Goal: Task Accomplishment & Management: Manage account settings

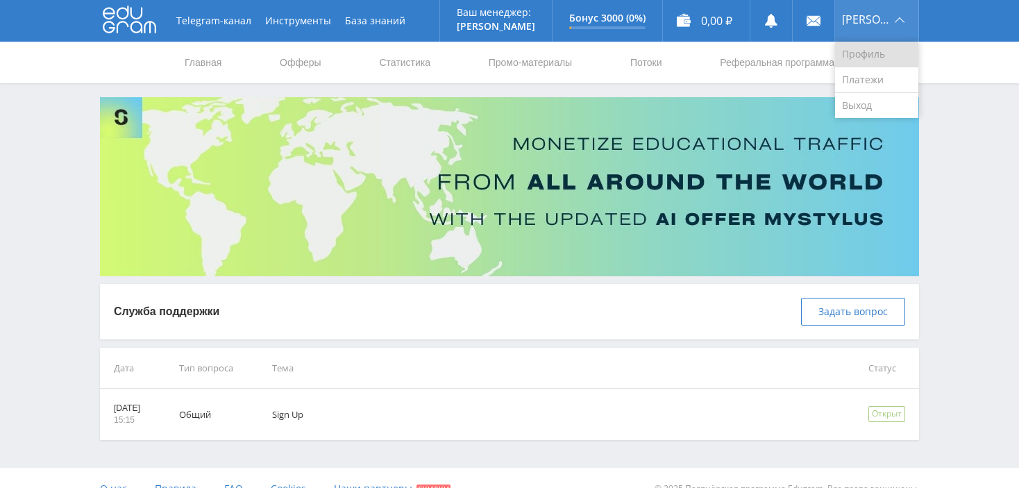
click at [877, 51] on link "Профиль" at bounding box center [876, 55] width 83 height 26
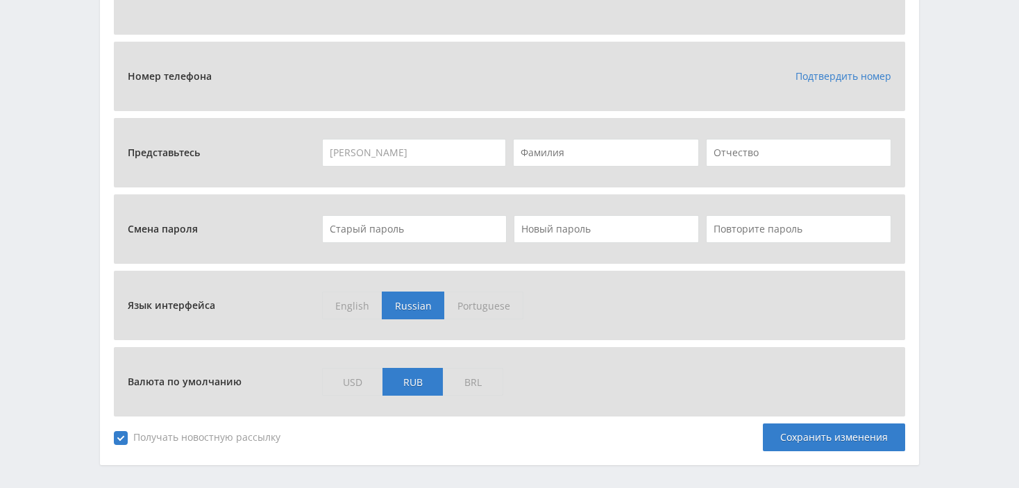
scroll to position [555, 0]
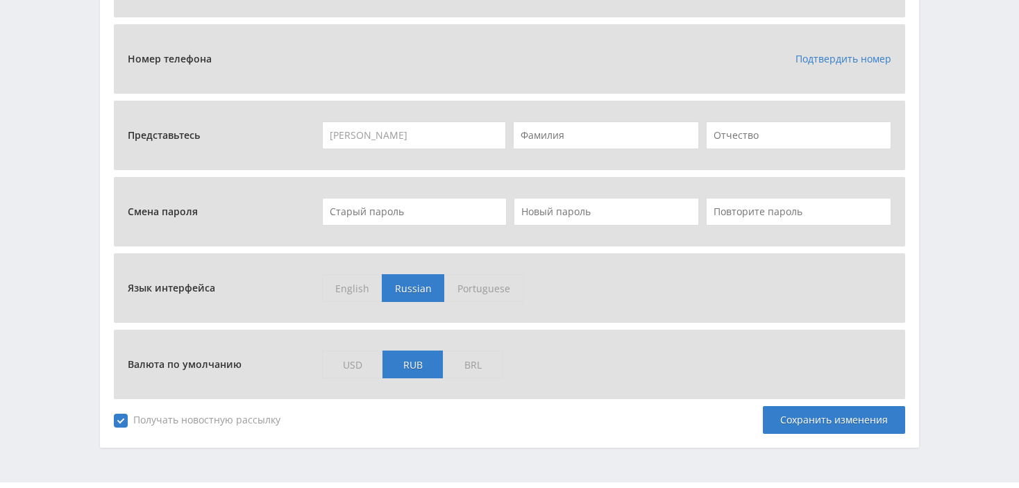
click at [426, 362] on span "RUB" at bounding box center [412, 365] width 60 height 28
click at [0, 0] on input "RUB" at bounding box center [0, 0] width 0 height 0
click at [350, 363] on span "USD" at bounding box center [352, 365] width 60 height 28
click at [0, 0] on input "USD" at bounding box center [0, 0] width 0 height 0
click at [117, 419] on span "Получать новостную рассылку" at bounding box center [197, 421] width 167 height 14
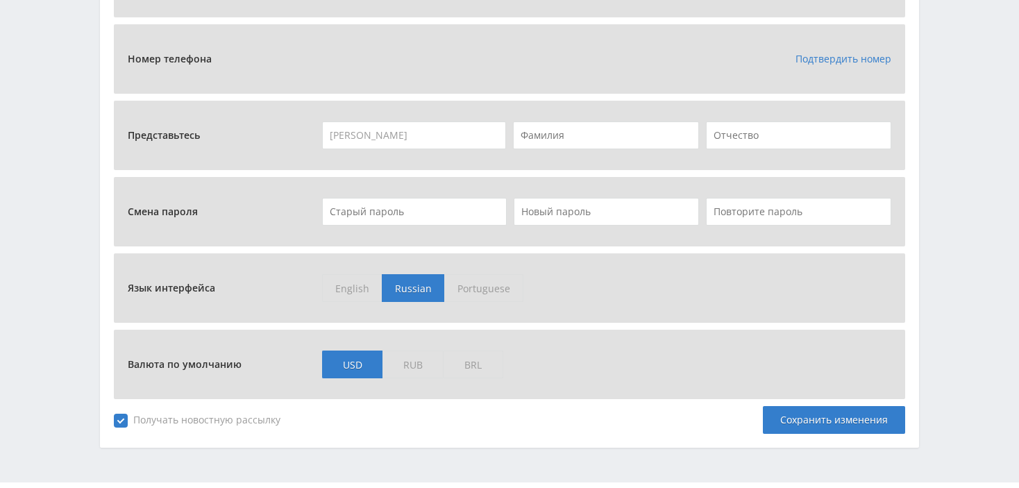
click at [0, 0] on input "Получать новостную рассылку" at bounding box center [0, 0] width 0 height 0
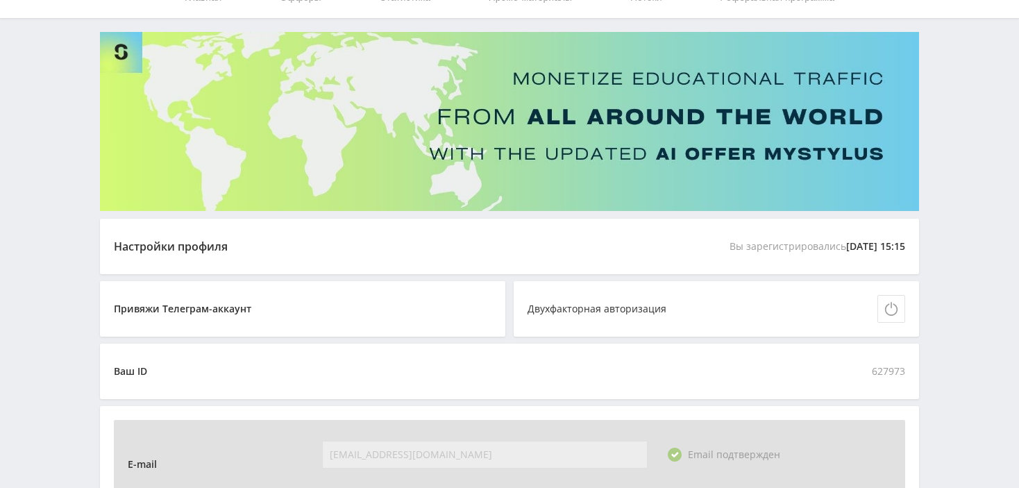
scroll to position [0, 0]
